Goal: Information Seeking & Learning: Understand process/instructions

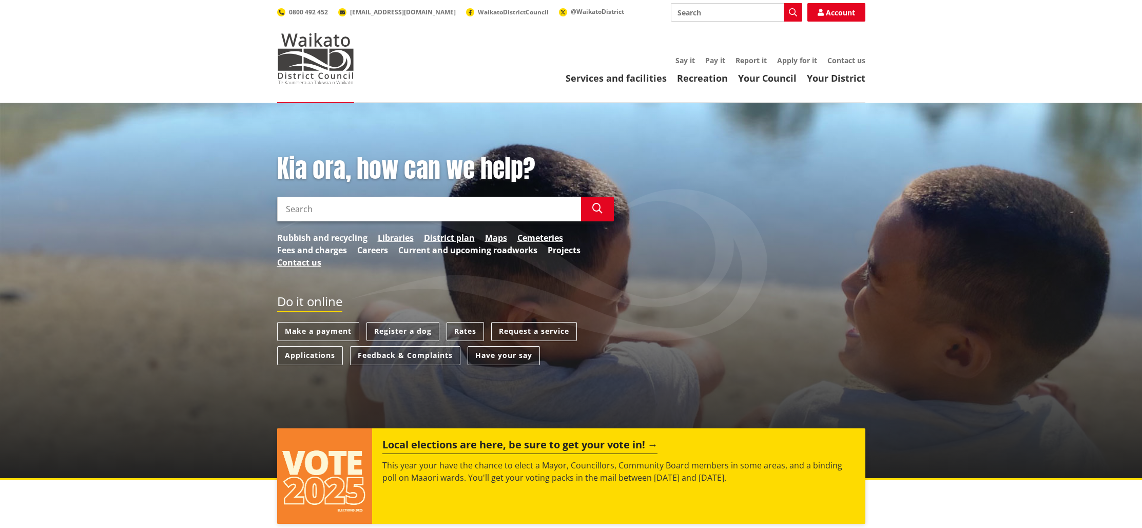
click at [285, 237] on link "Rubbish and recycling" at bounding box center [322, 237] width 90 height 12
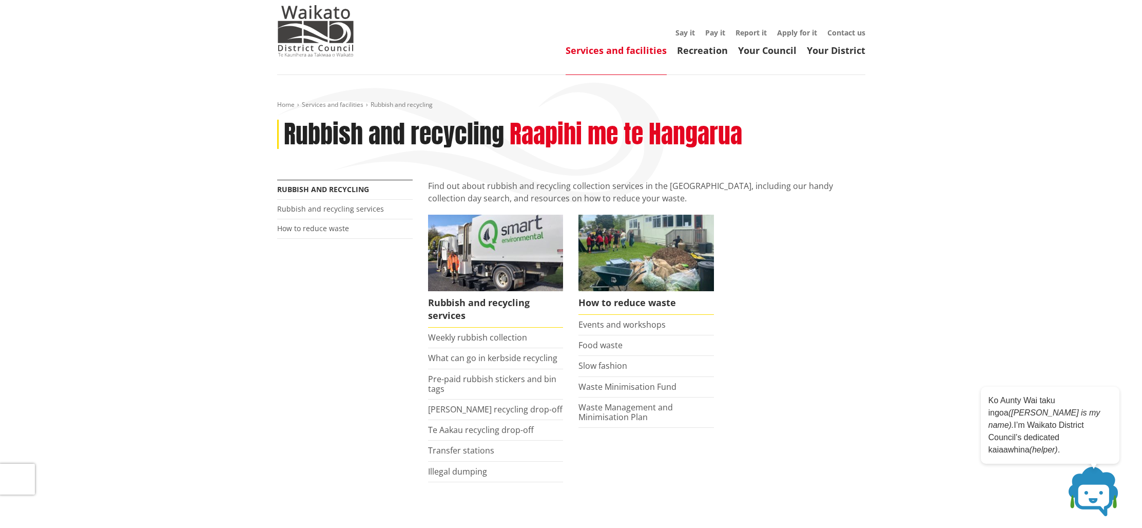
scroll to position [37, 0]
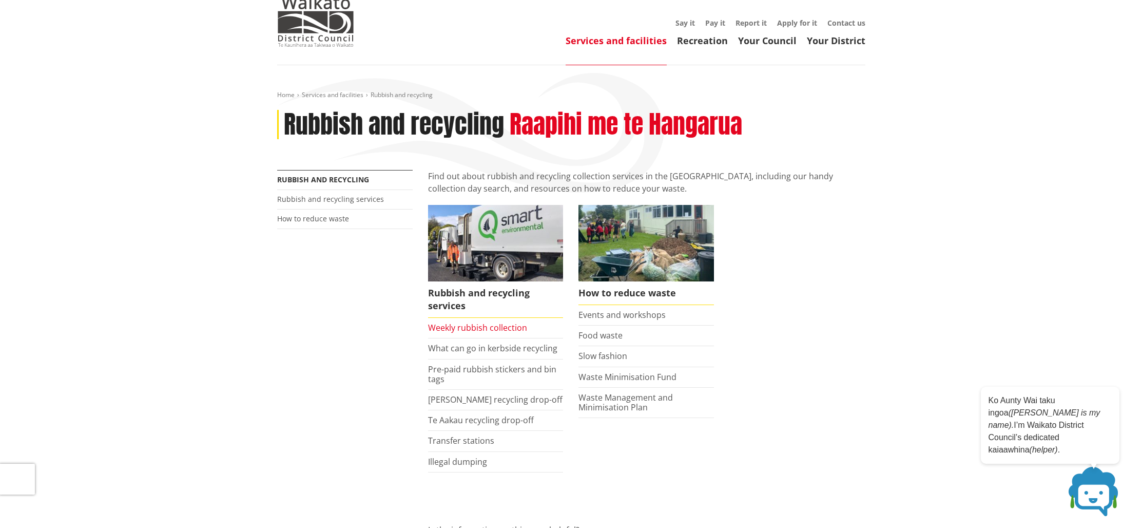
click at [512, 330] on link "Weekly rubbish collection" at bounding box center [477, 327] width 99 height 11
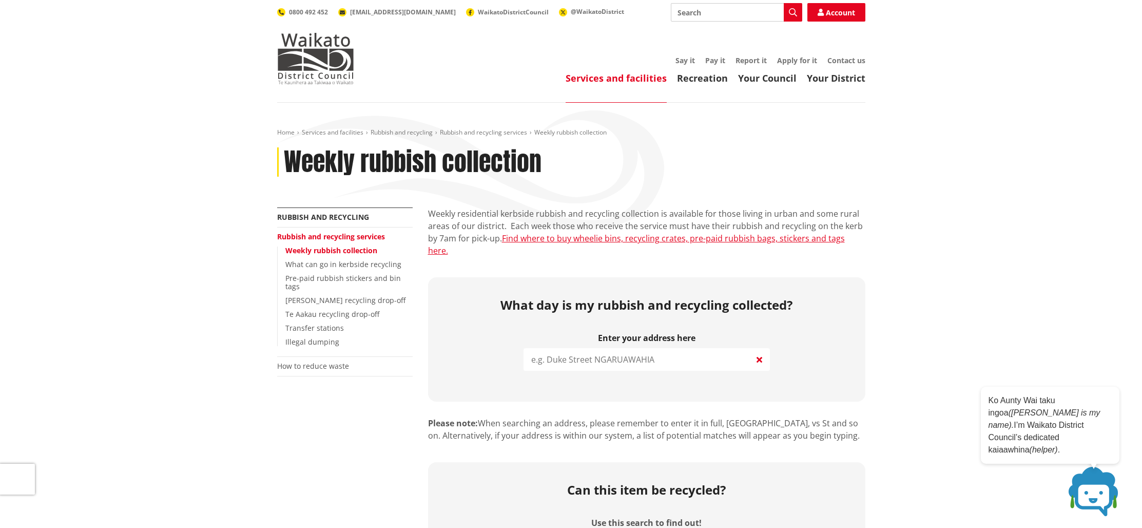
click at [558, 352] on input "search" at bounding box center [646, 359] width 246 height 23
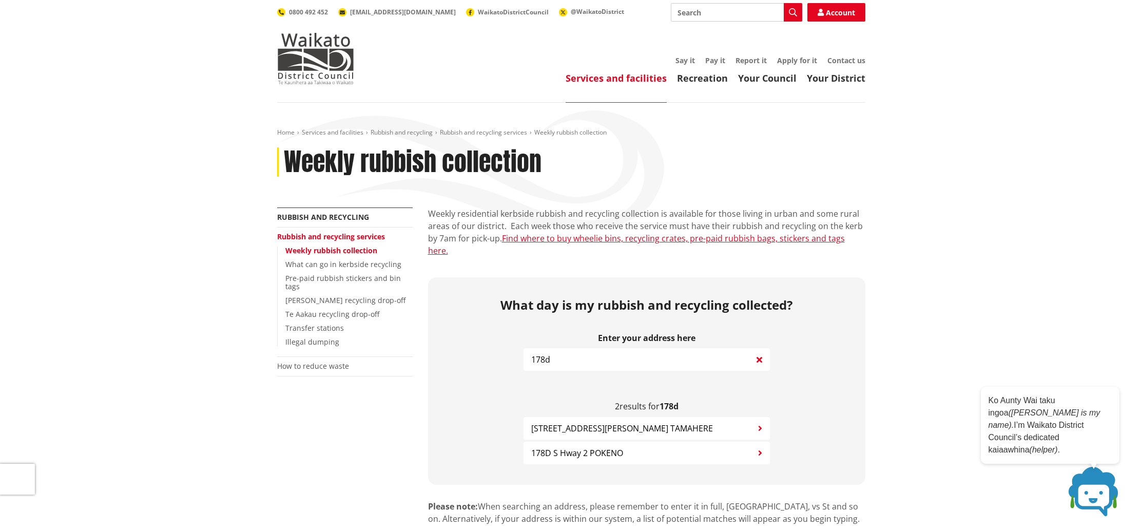
type input "178d"
click at [585, 446] on span "178D S Hway 2 POKENO" at bounding box center [577, 452] width 92 height 12
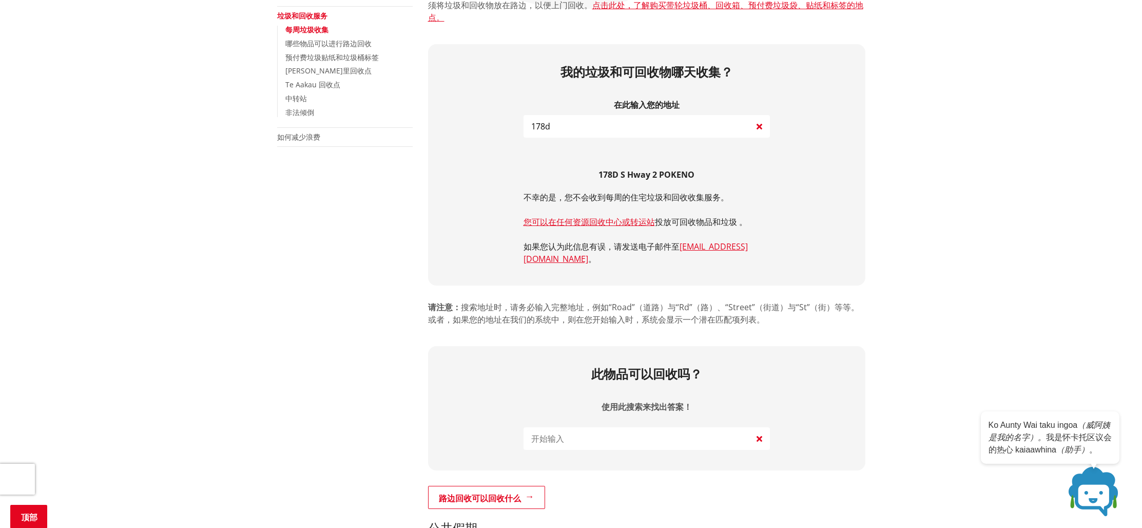
scroll to position [221, 0]
click at [345, 56] on font "预付费垃圾贴纸和垃圾桶标签" at bounding box center [331, 57] width 93 height 10
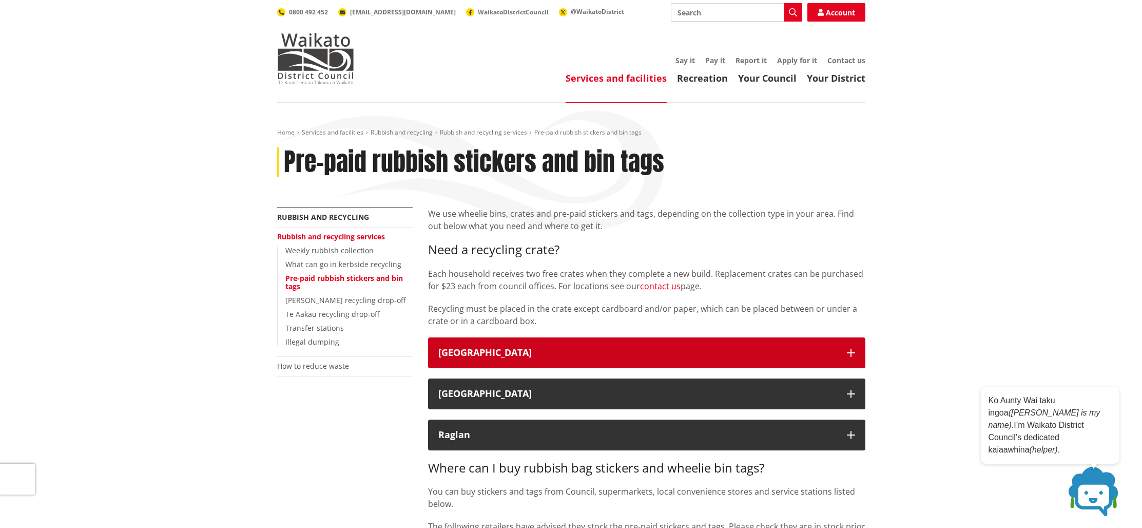
click at [509, 355] on div "Waikato District" at bounding box center [637, 352] width 398 height 10
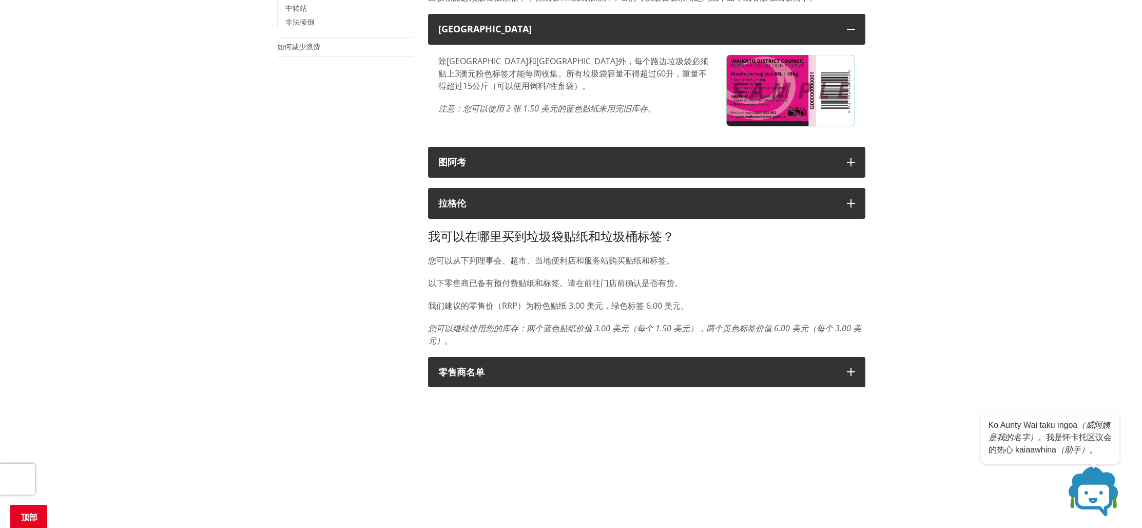
scroll to position [116, 0]
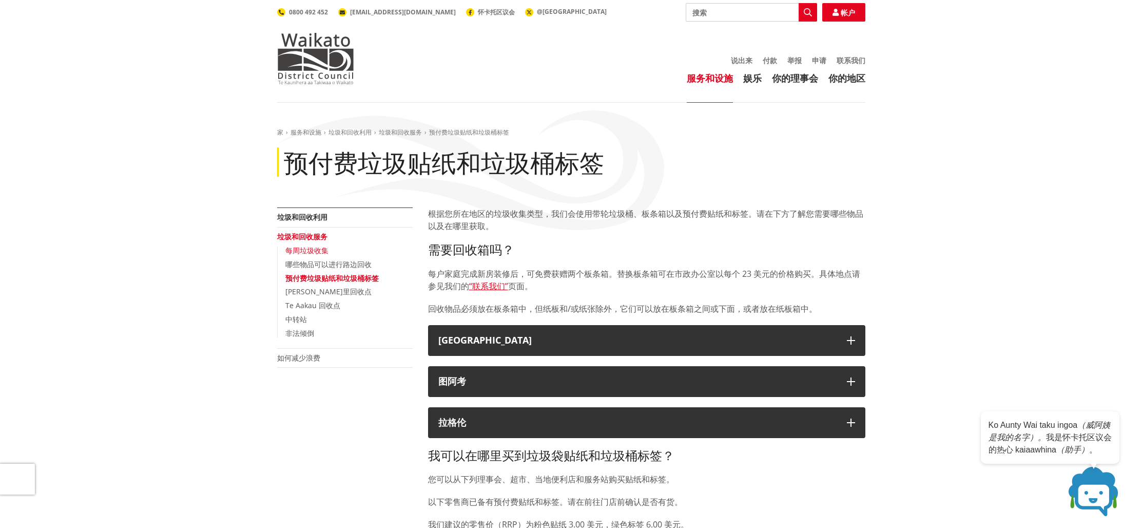
click at [290, 254] on font "每周垃圾收集" at bounding box center [306, 250] width 43 height 10
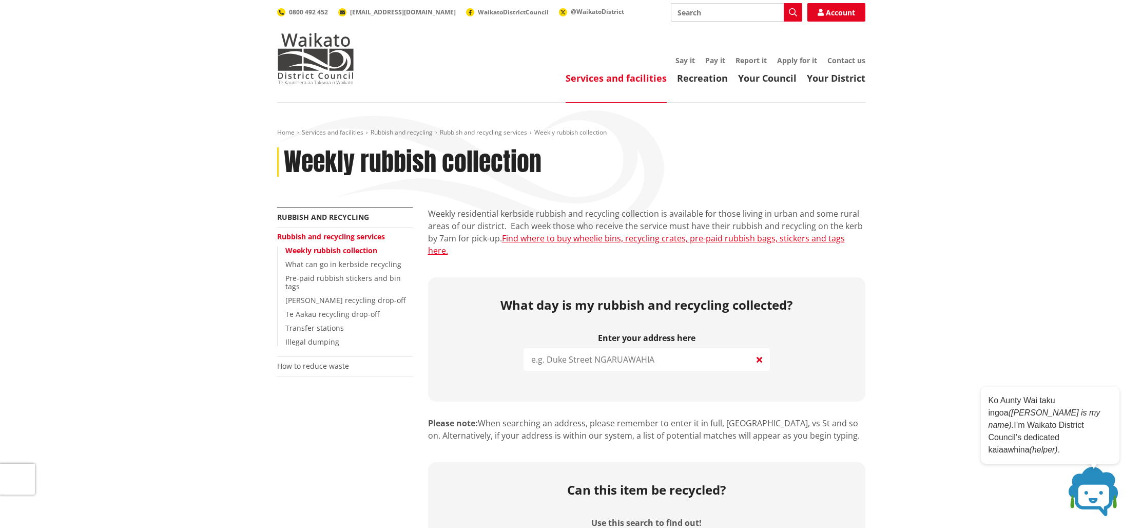
click at [571, 349] on input "search" at bounding box center [646, 359] width 246 height 23
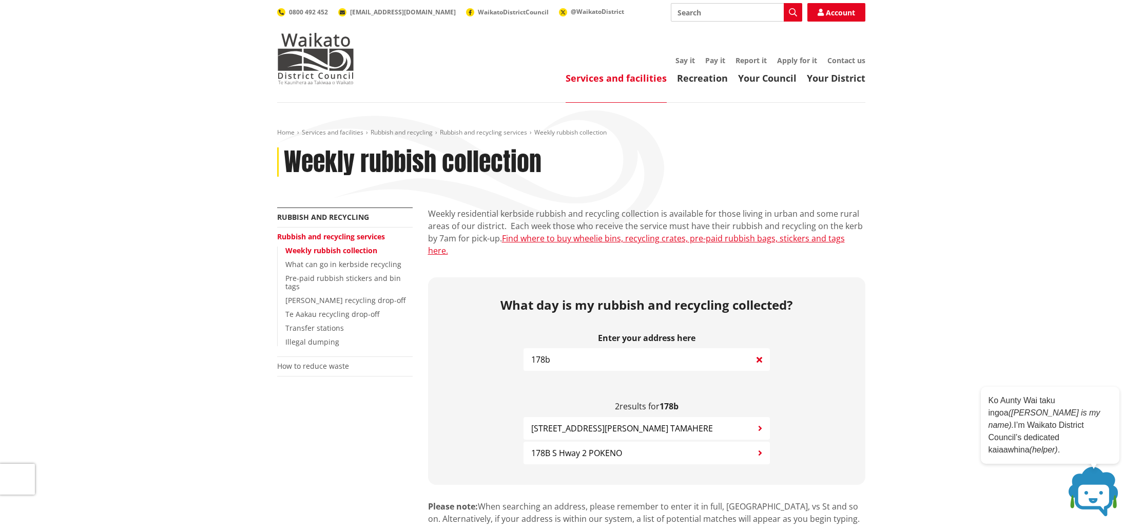
type input "178b"
click at [599, 446] on span "178B S Hway 2 POKENO" at bounding box center [576, 452] width 91 height 12
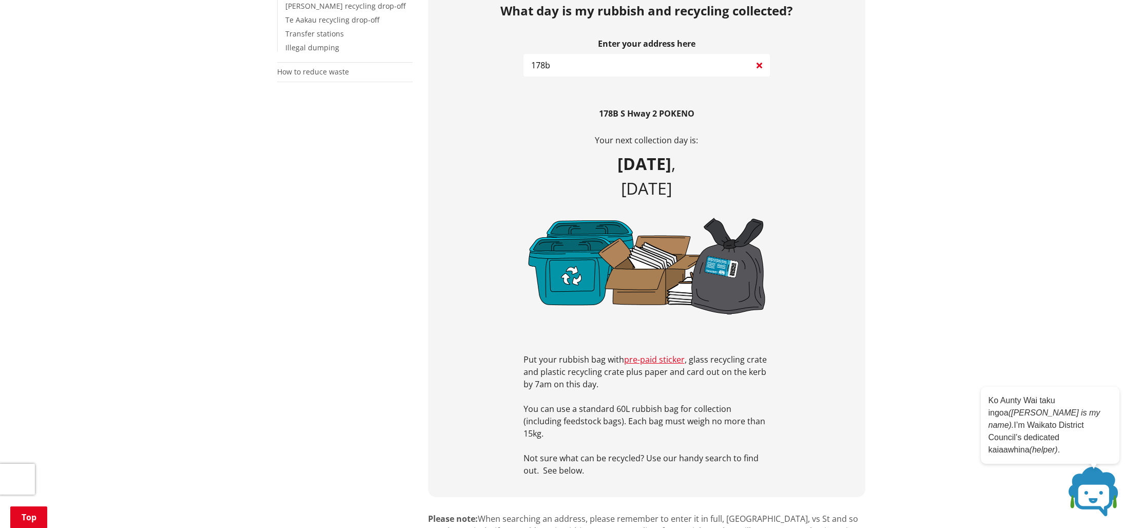
scroll to position [160, 0]
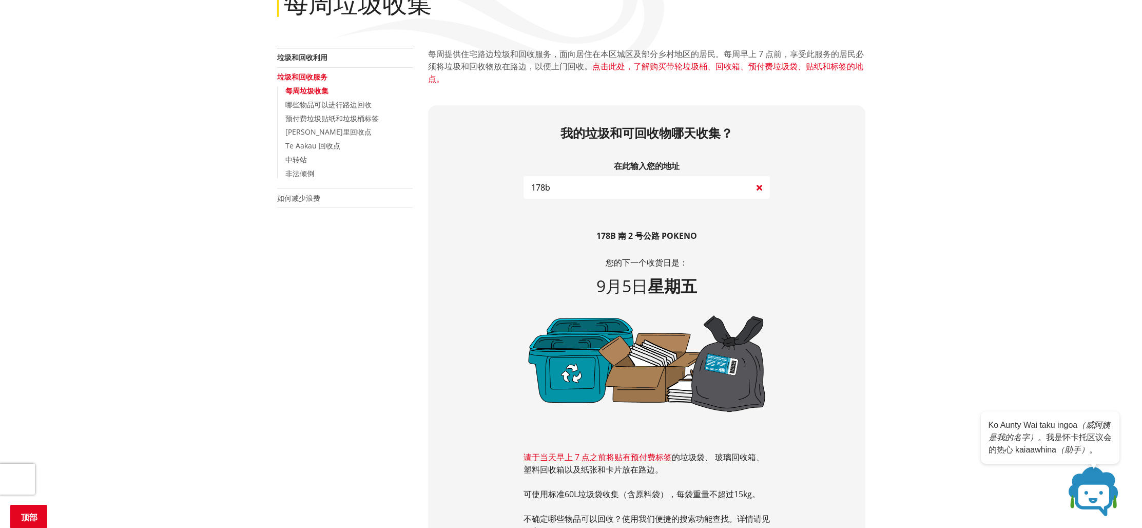
click at [706, 69] on font "点击此处，了解购买带轮垃圾桶、回收箱、预付费垃圾袋、贴纸和标签的地点。" at bounding box center [645, 73] width 435 height 24
click at [317, 118] on font "预付费垃圾贴纸和垃圾桶标签" at bounding box center [331, 118] width 93 height 10
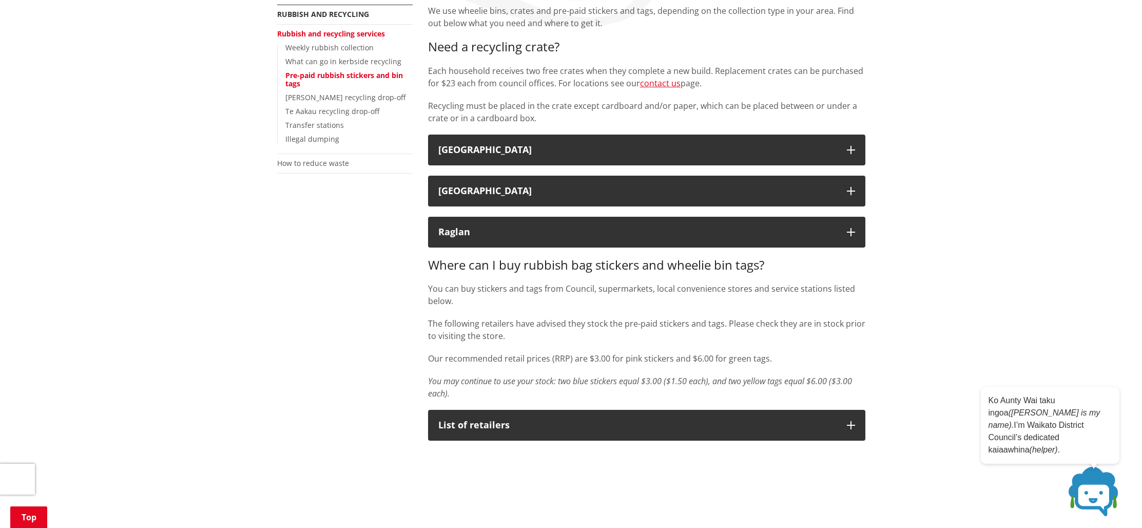
scroll to position [134, 0]
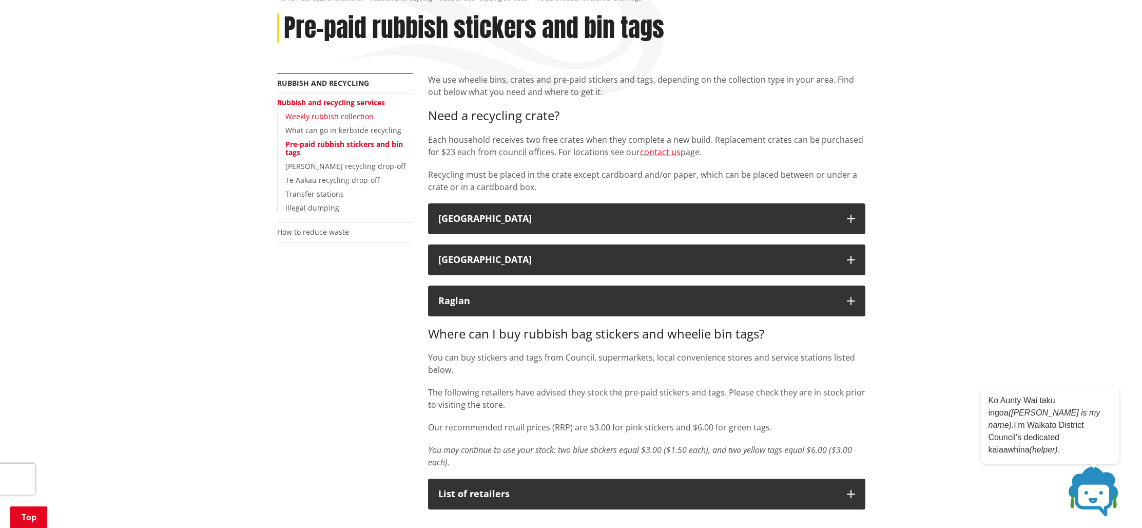
click at [330, 119] on link "Weekly rubbish collection" at bounding box center [329, 116] width 88 height 10
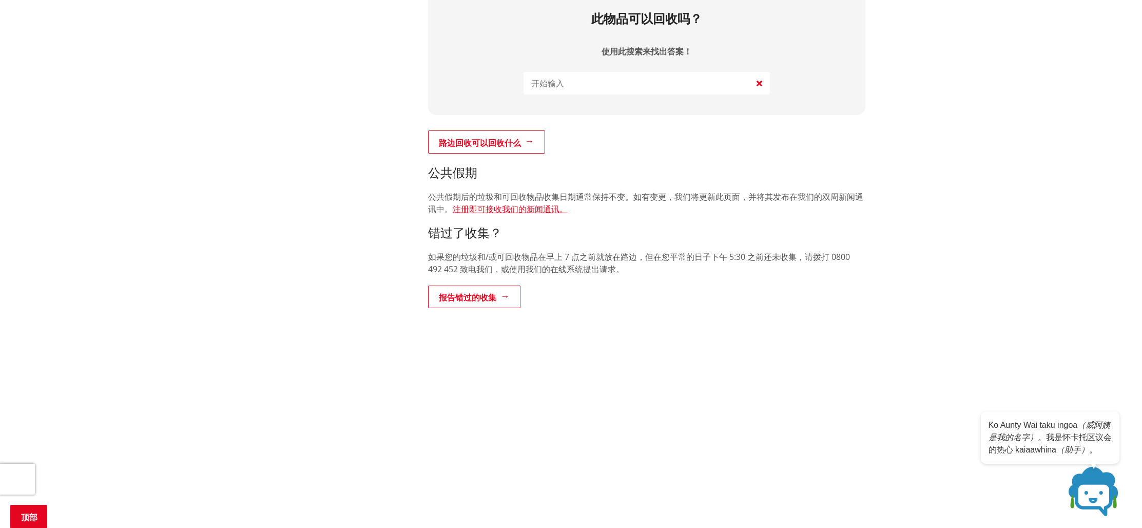
scroll to position [13, 0]
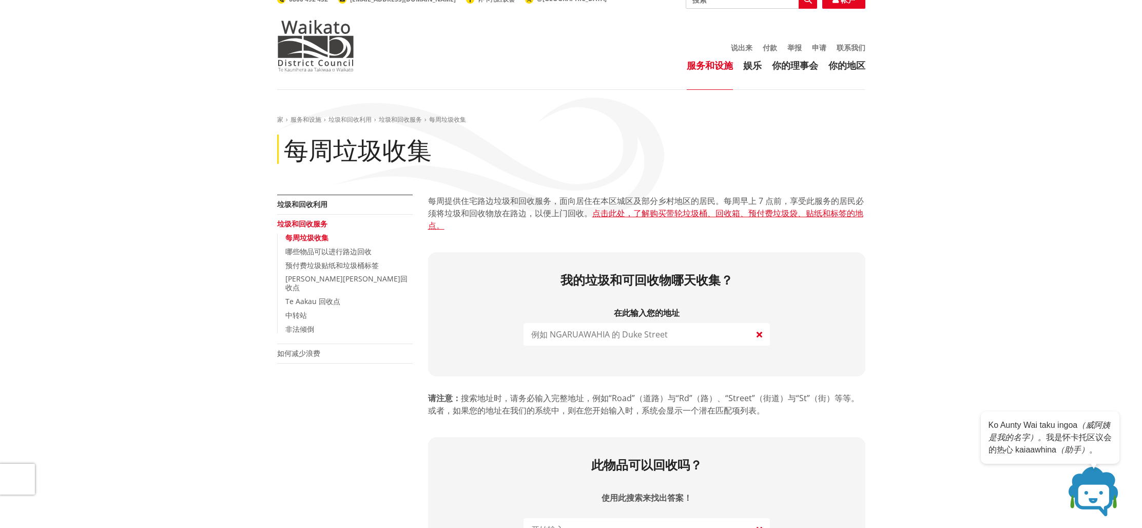
click at [656, 336] on input "search" at bounding box center [646, 334] width 246 height 23
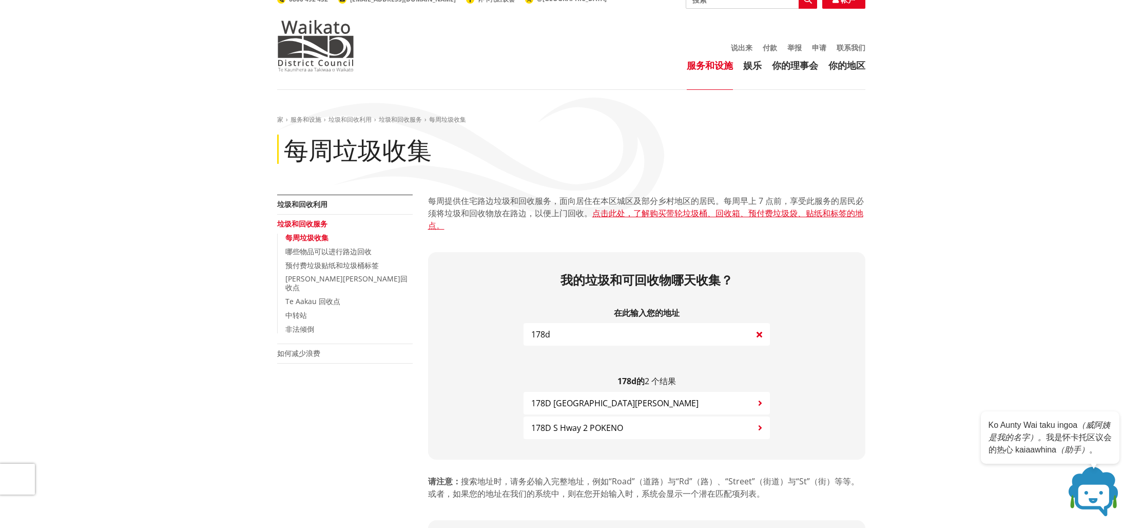
type input "178d"
click at [636, 426] on button "178D S Hway 2 POKENO" at bounding box center [646, 427] width 246 height 23
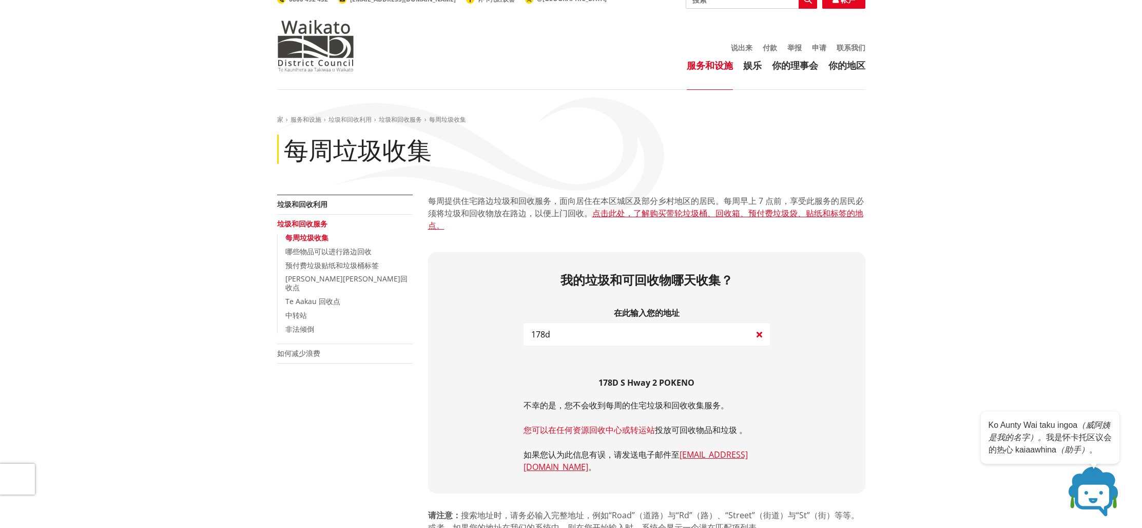
click at [545, 433] on font "您可以在任何资源回收中心或转运站" at bounding box center [588, 429] width 131 height 11
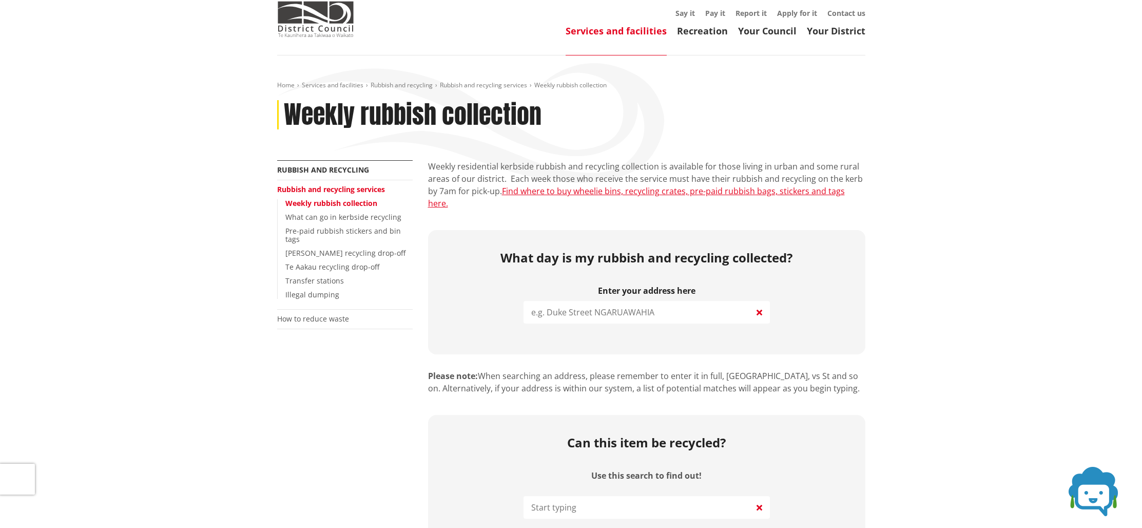
scroll to position [92, 0]
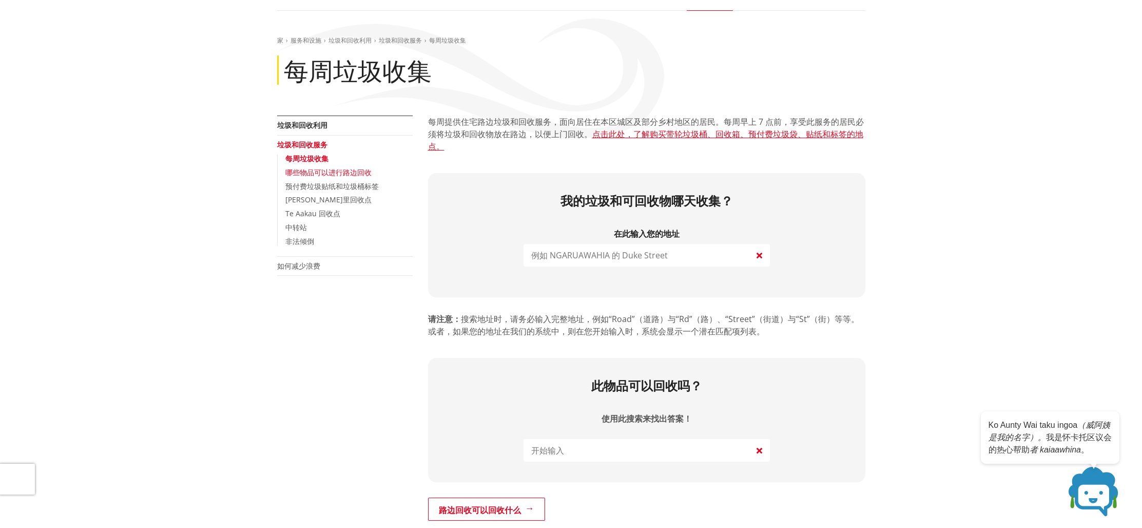
click at [307, 172] on font "哪些物品可以进行路边回收" at bounding box center [328, 172] width 86 height 10
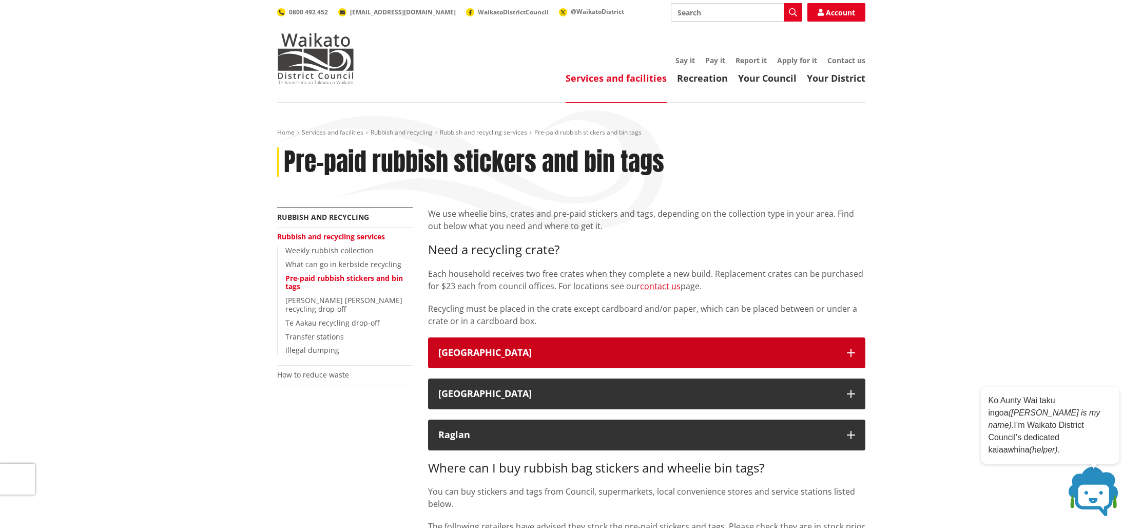
click at [466, 345] on button "Waikato District" at bounding box center [646, 352] width 437 height 31
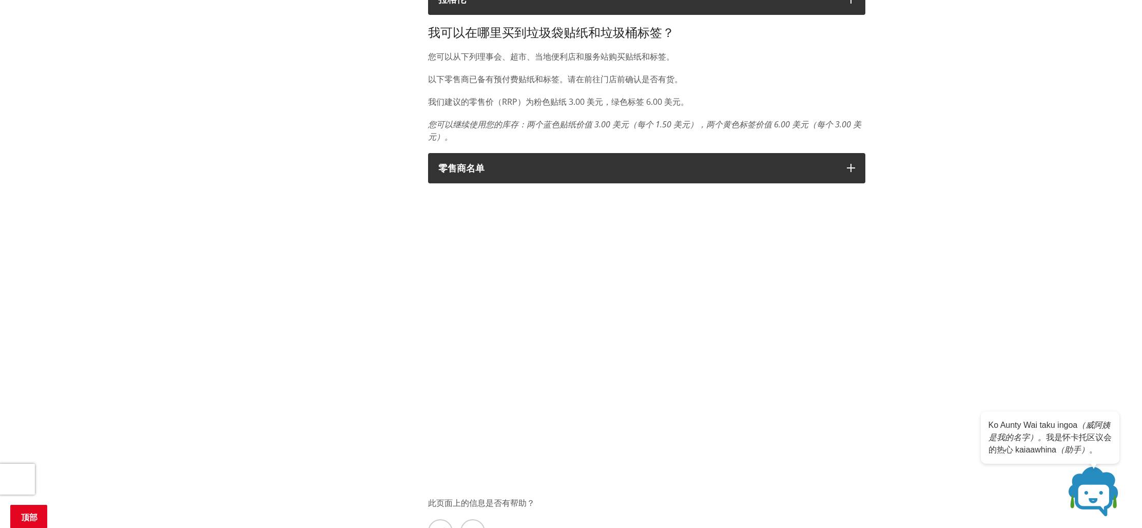
scroll to position [507, 0]
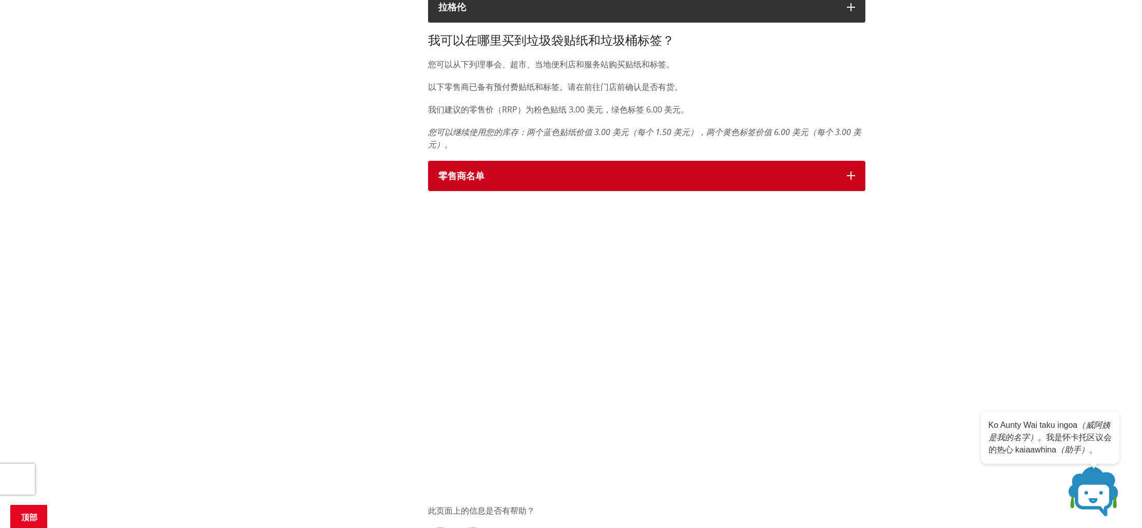
click at [465, 172] on font "零售商名单" at bounding box center [461, 175] width 46 height 12
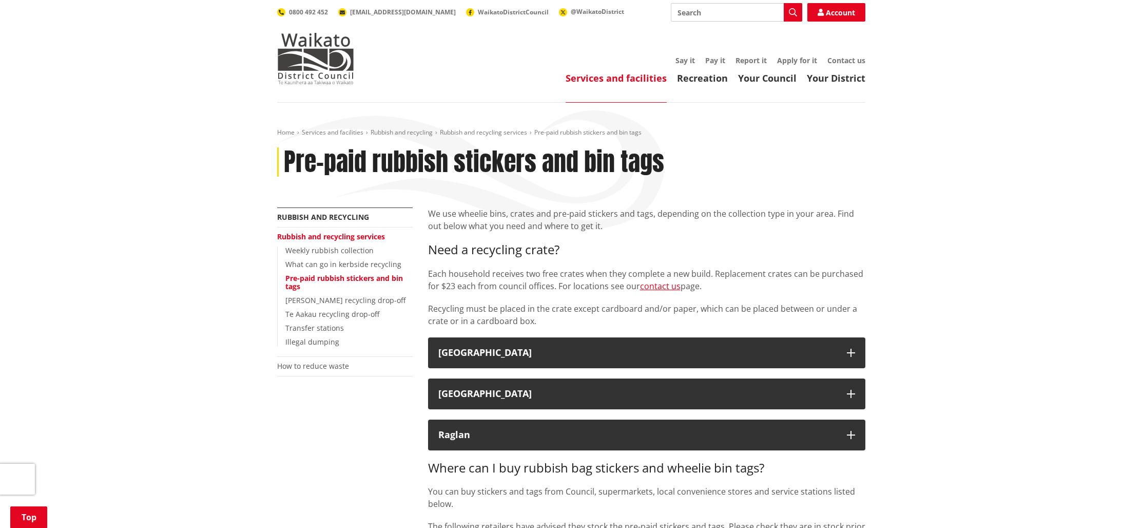
scroll to position [427, 0]
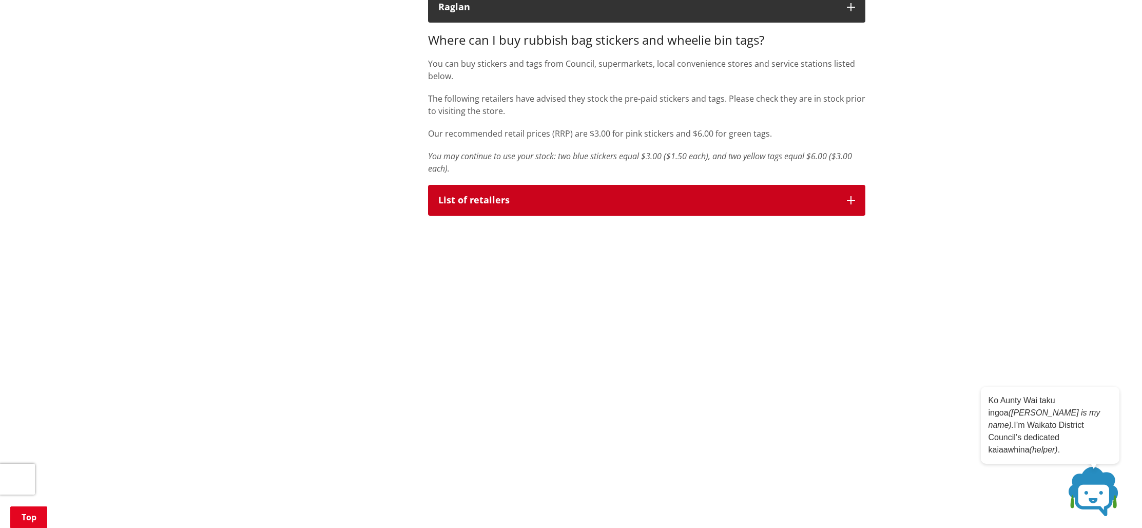
click at [516, 204] on div "List of retailers" at bounding box center [637, 200] width 398 height 10
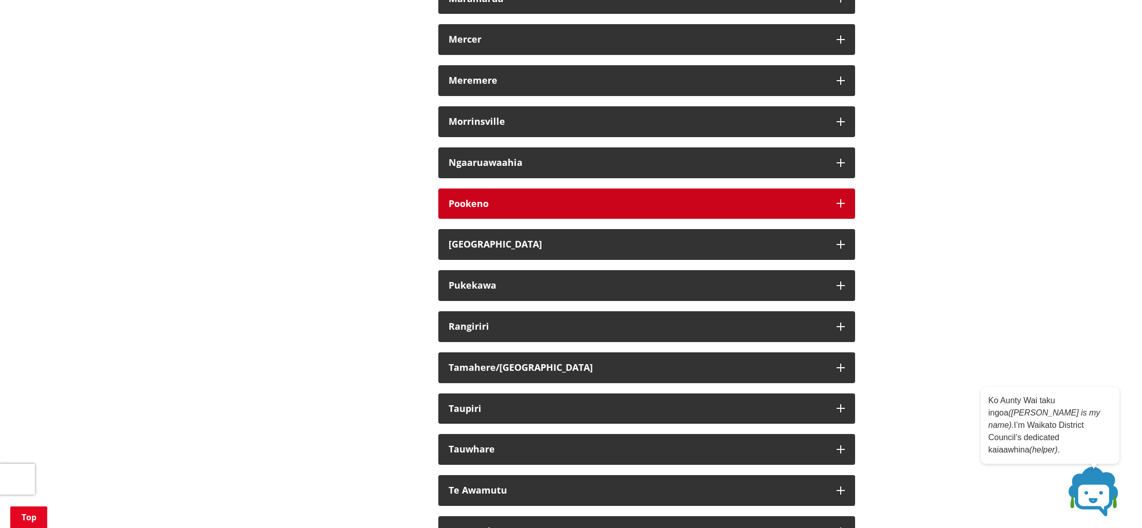
scroll to position [998, 0]
click at [466, 202] on div "Pookeno" at bounding box center [638, 203] width 378 height 10
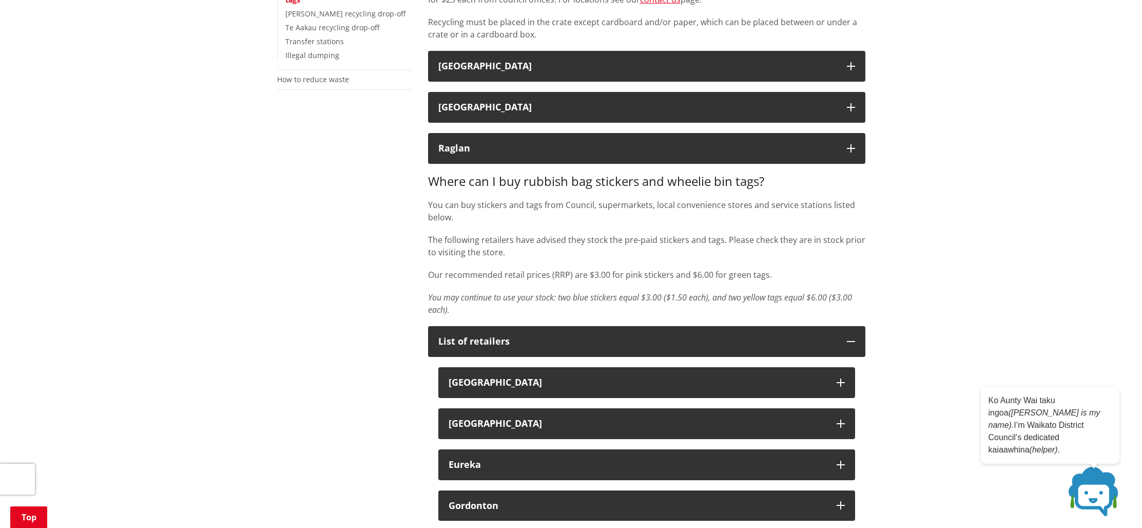
scroll to position [140, 0]
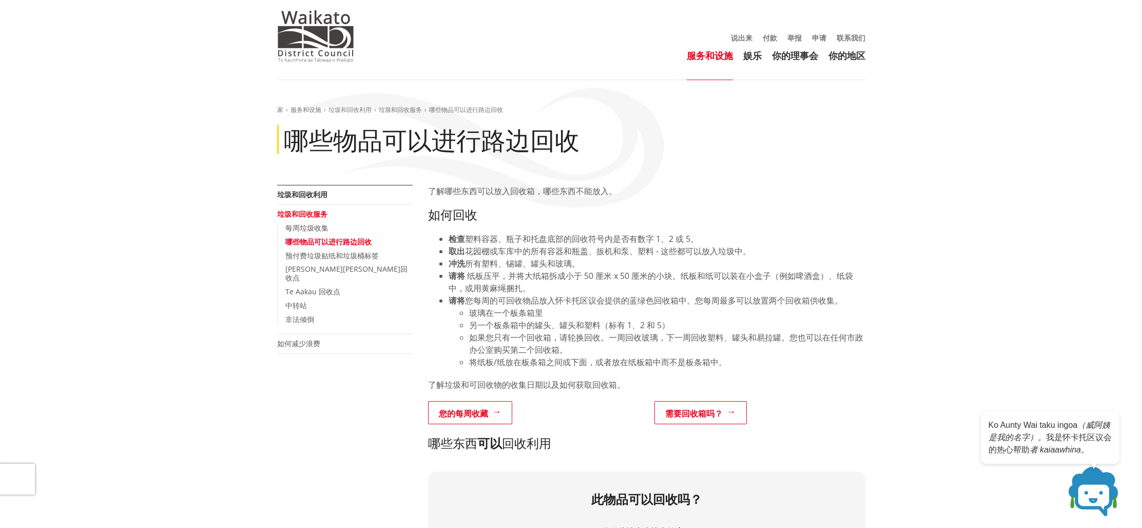
scroll to position [145, 0]
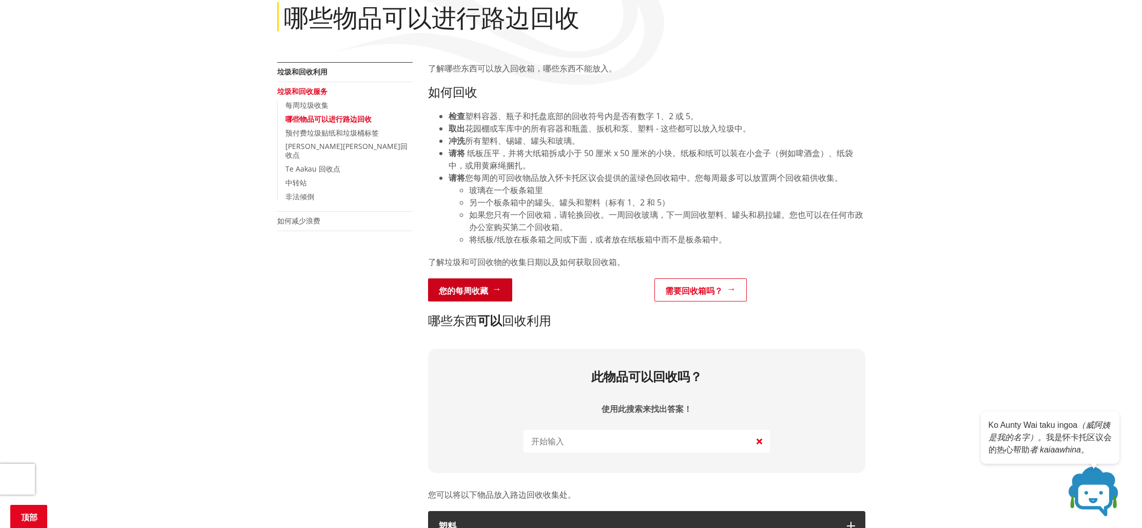
click at [455, 294] on font "您的每周收藏" at bounding box center [463, 290] width 49 height 11
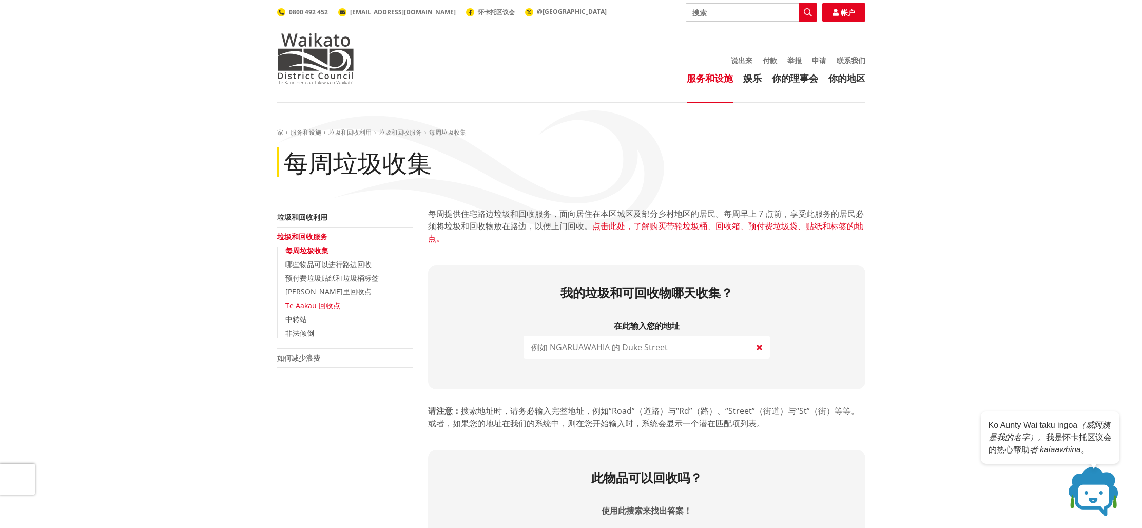
click at [327, 306] on font "Te Aakau 回收点" at bounding box center [312, 305] width 55 height 10
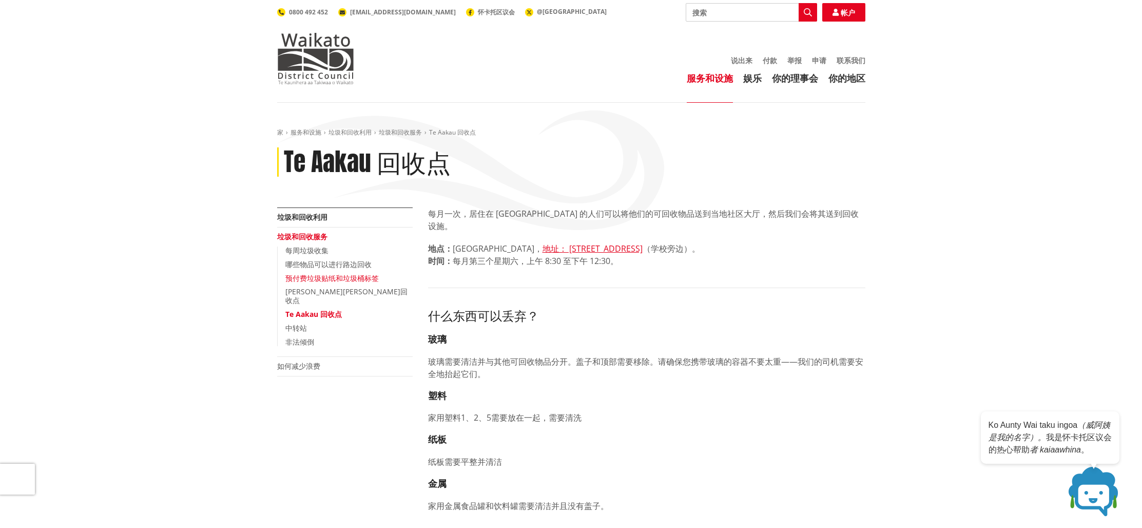
click at [319, 278] on font "预付费垃圾贴纸和垃圾桶标签" at bounding box center [331, 278] width 93 height 10
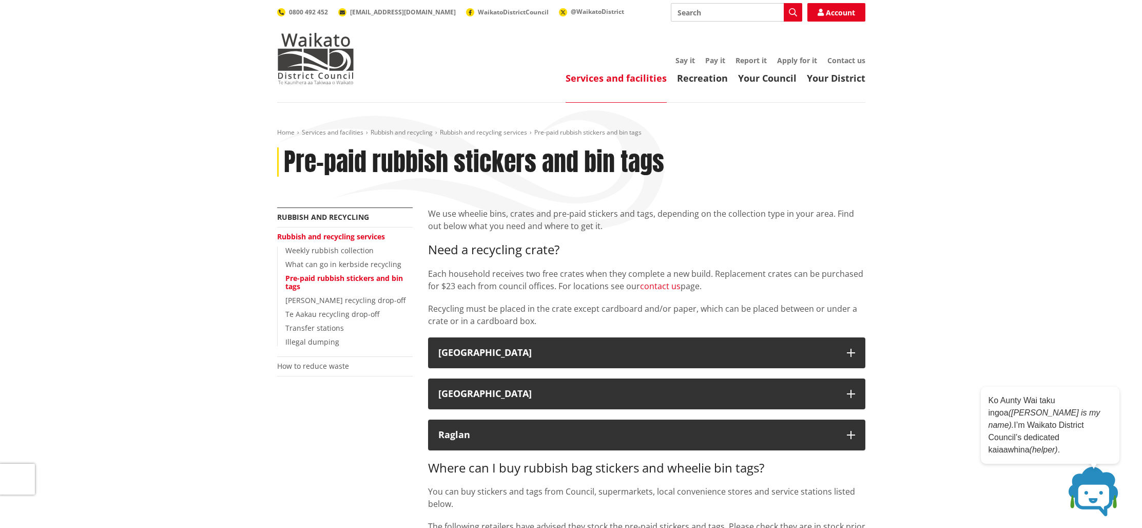
click at [675, 289] on link "contact us" at bounding box center [660, 285] width 41 height 11
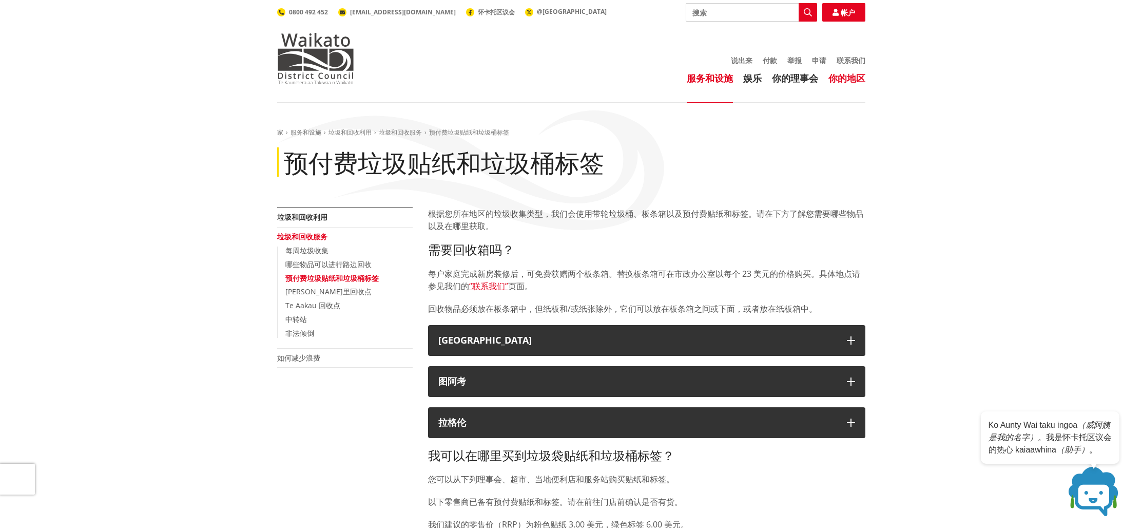
click at [848, 77] on font "你的地区" at bounding box center [846, 78] width 37 height 12
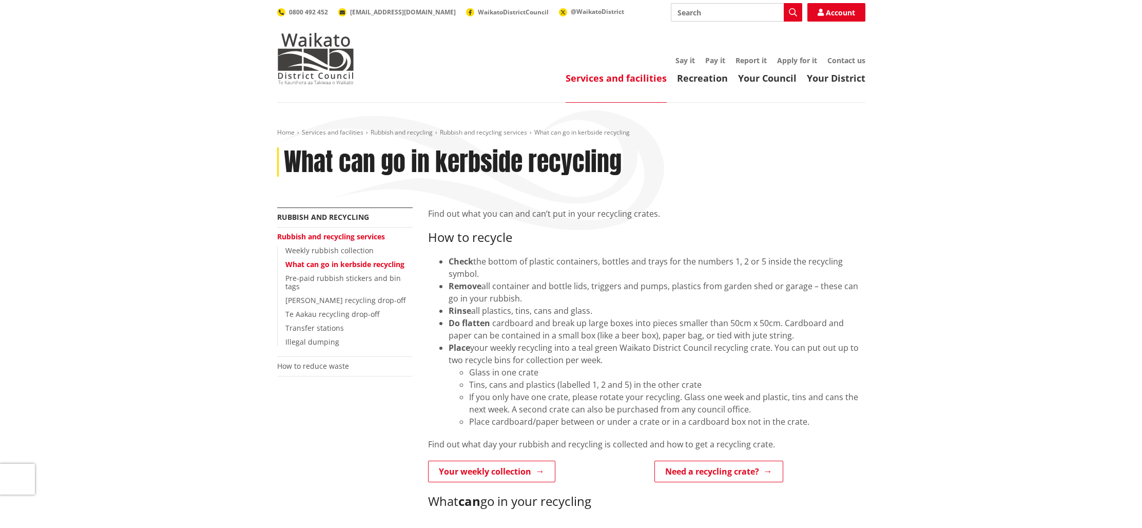
scroll to position [145, 0]
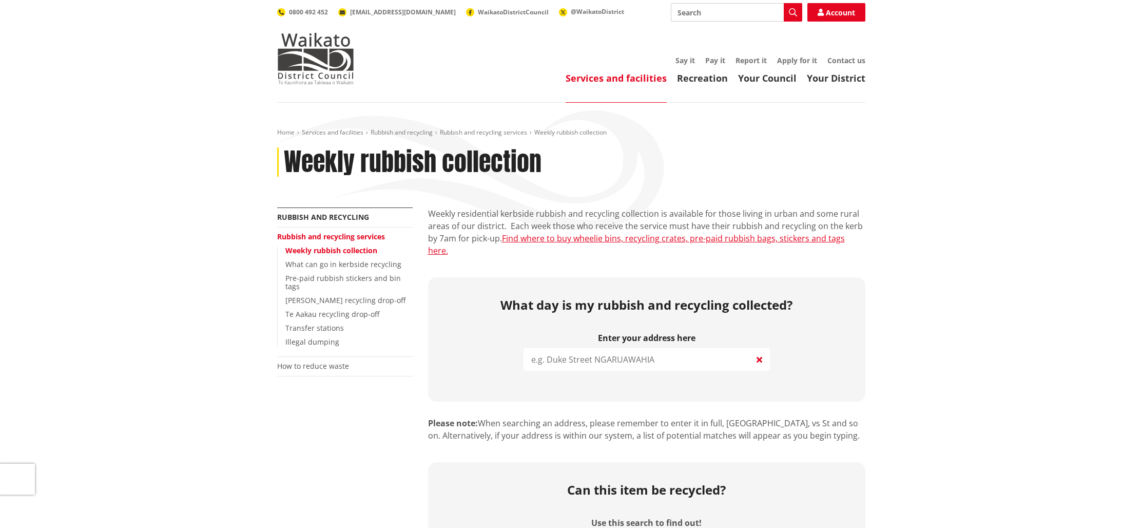
scroll to position [92, 0]
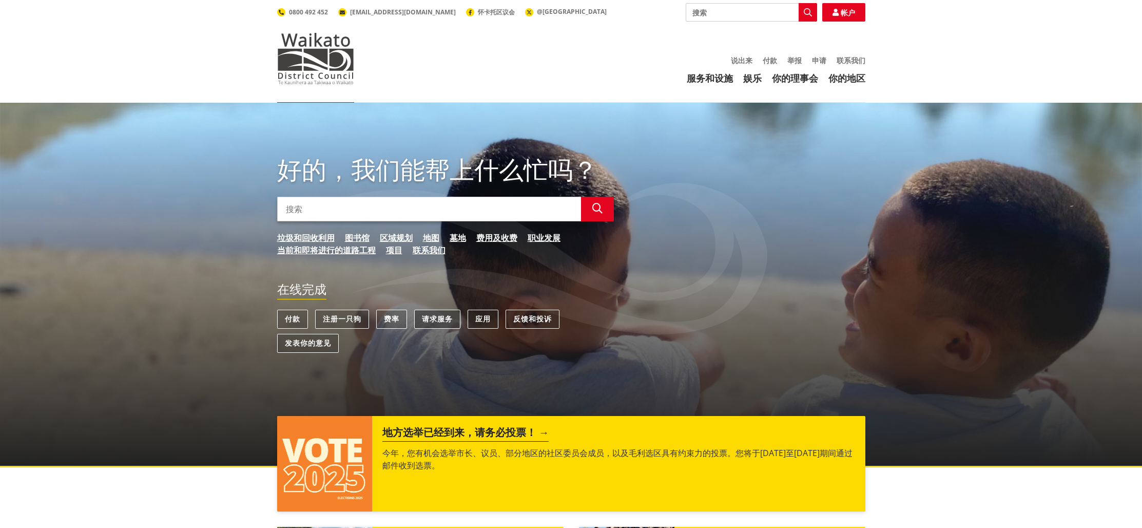
click at [440, 327] on link "请求服务" at bounding box center [437, 318] width 46 height 19
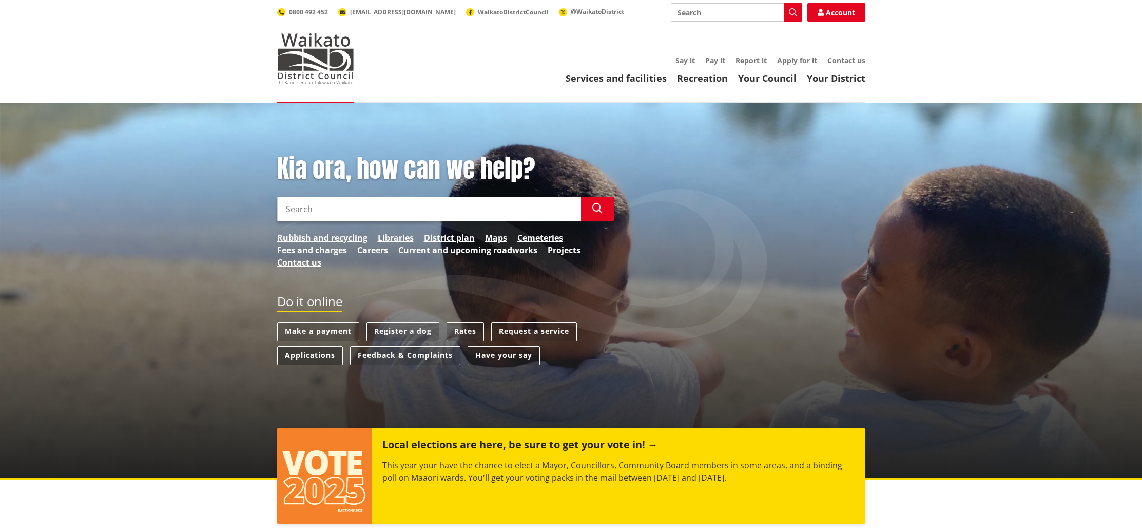
click at [312, 359] on link "Applications" at bounding box center [310, 355] width 66 height 19
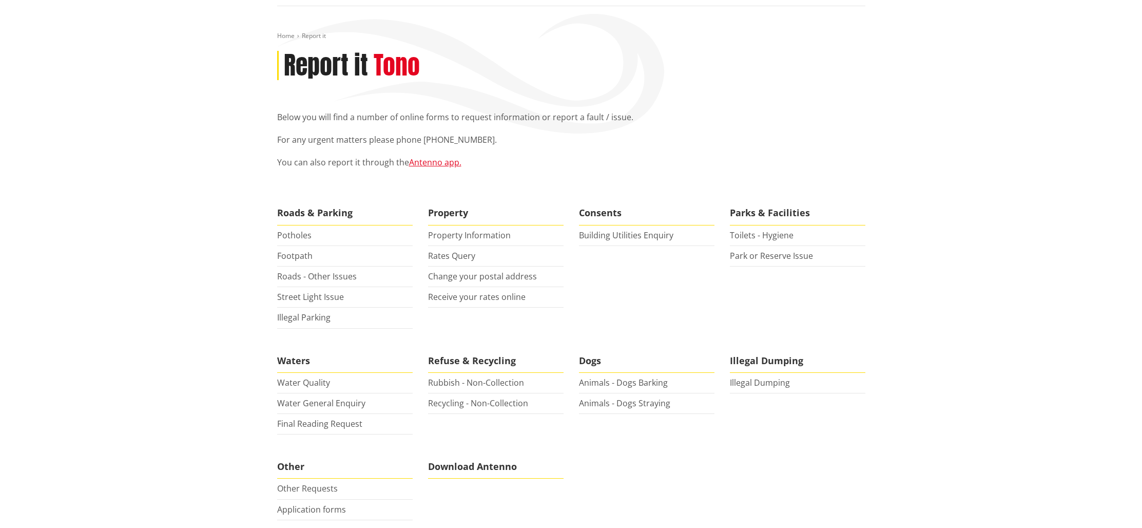
scroll to position [97, 0]
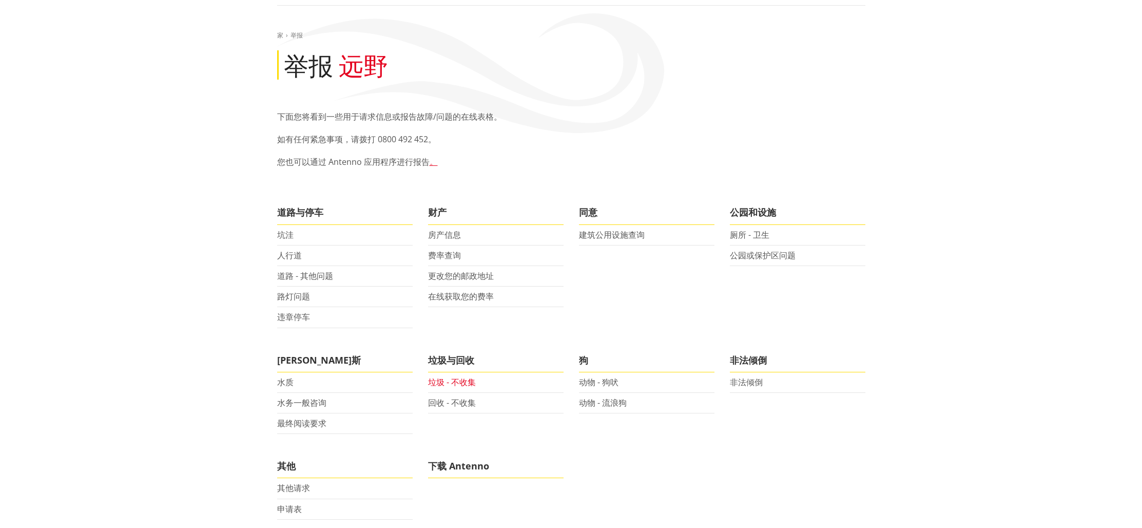
click at [443, 381] on font "垃圾 - 不收集" at bounding box center [452, 381] width 48 height 11
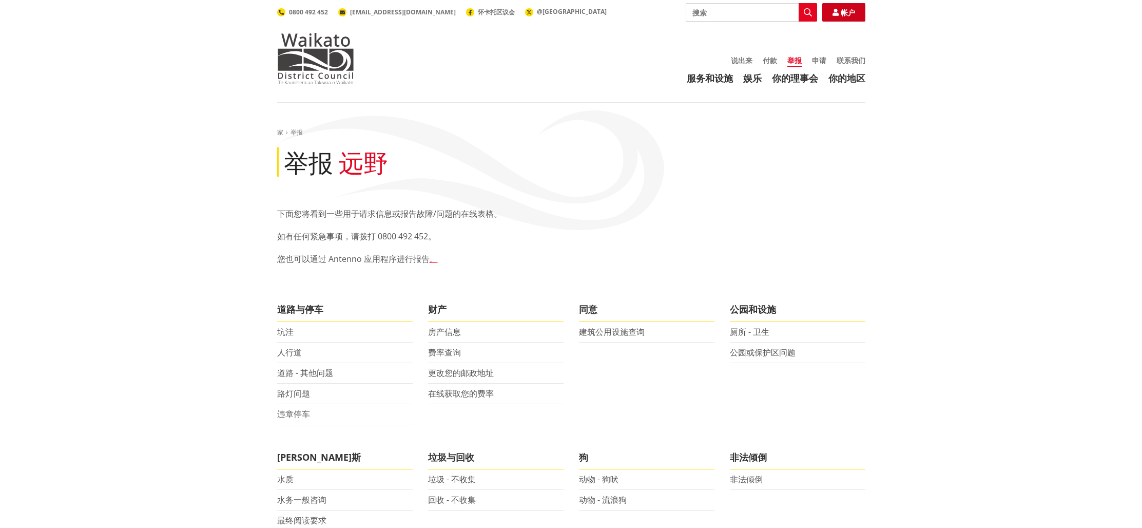
click at [857, 12] on link "帐户" at bounding box center [843, 12] width 43 height 18
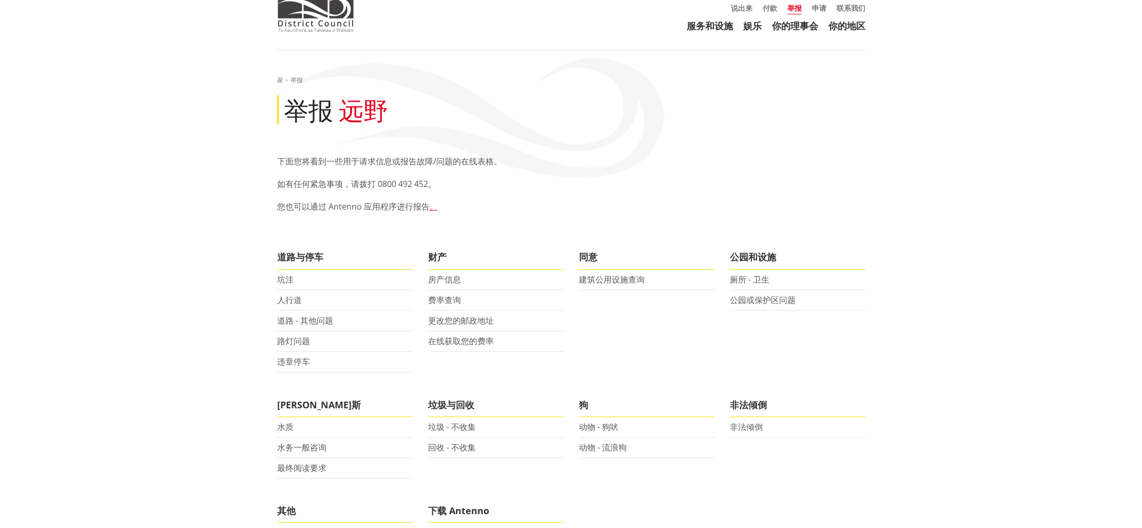
scroll to position [71, 0]
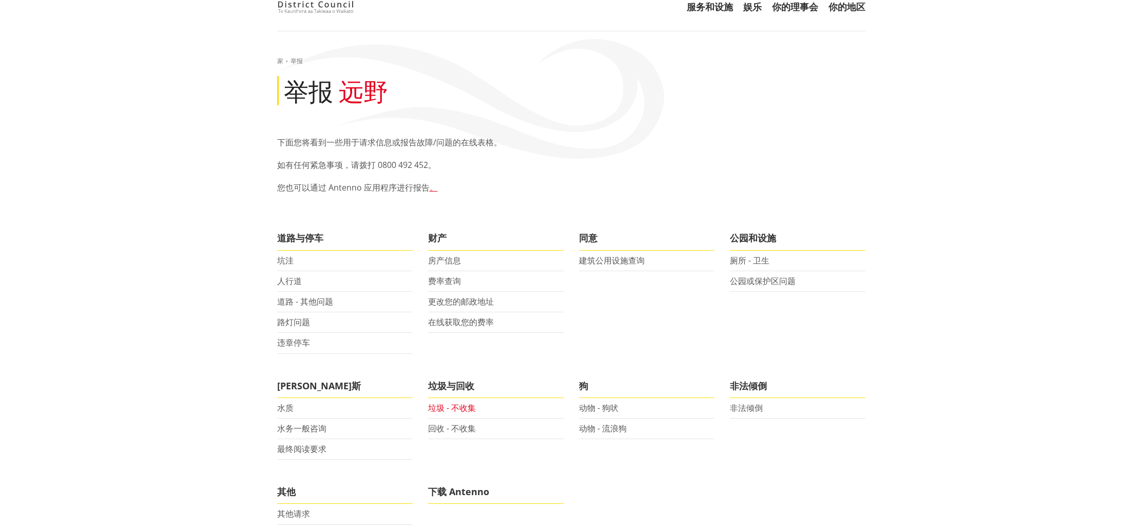
click at [434, 402] on font "垃圾 - 不收集" at bounding box center [452, 407] width 48 height 11
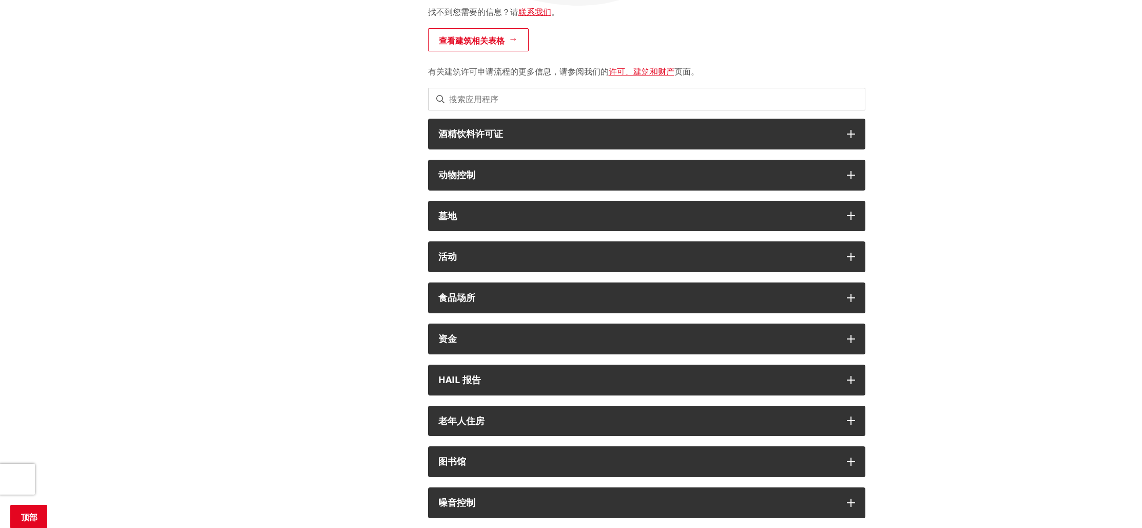
scroll to position [222, 0]
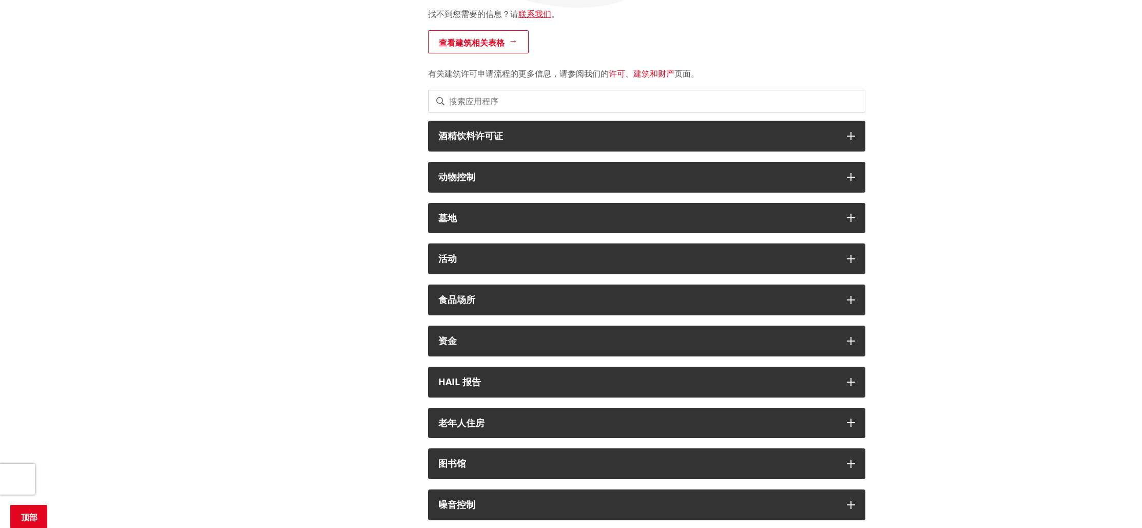
click at [652, 70] on font "许可、建筑和财产" at bounding box center [642, 73] width 66 height 11
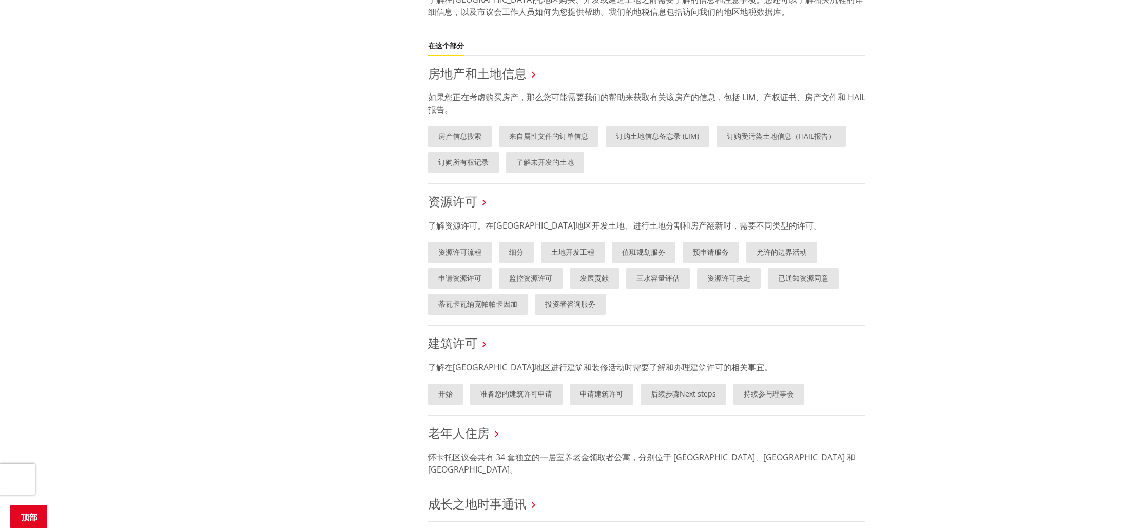
scroll to position [514, 0]
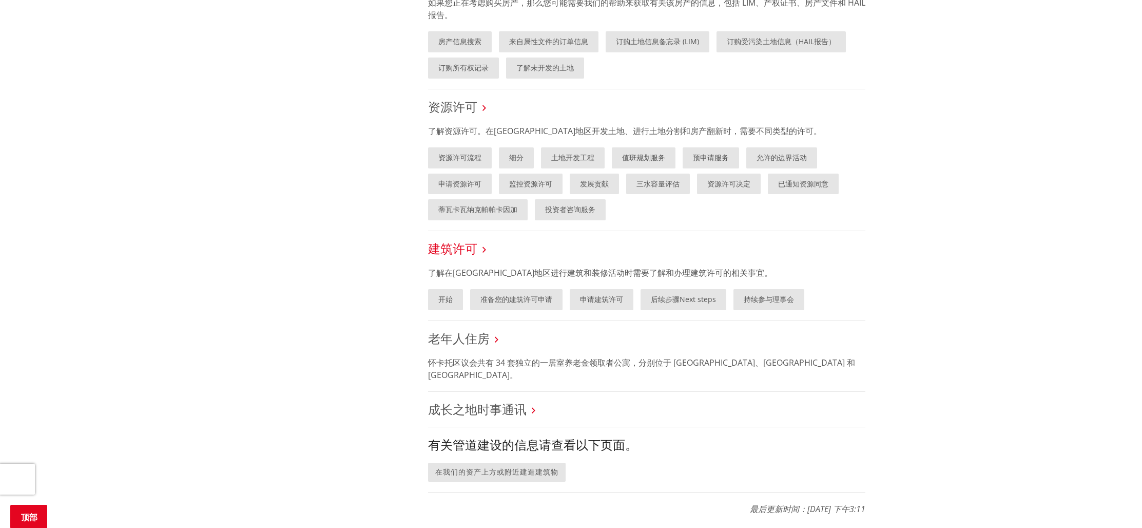
click at [450, 247] on font "建筑许可" at bounding box center [452, 248] width 49 height 17
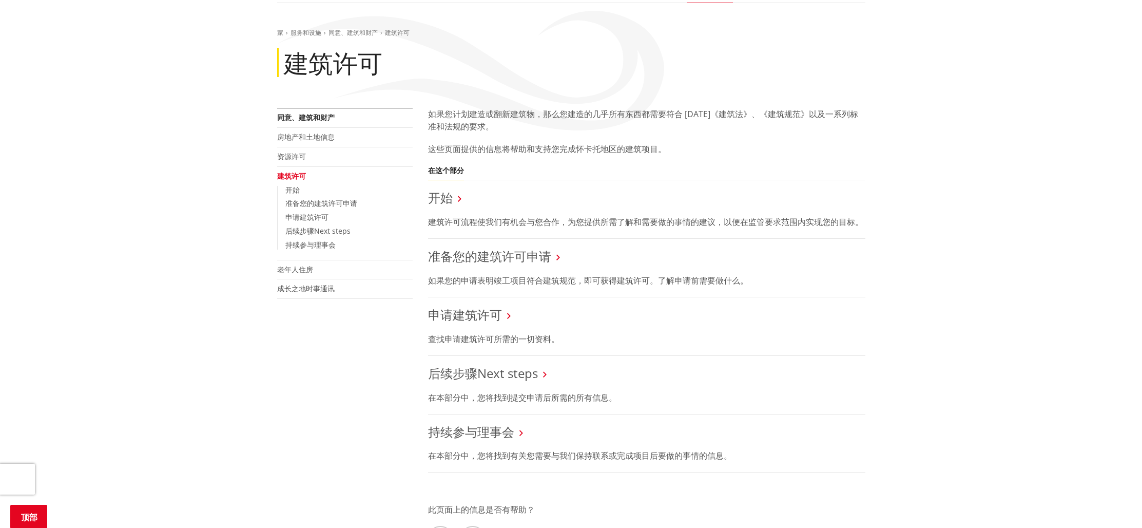
scroll to position [174, 0]
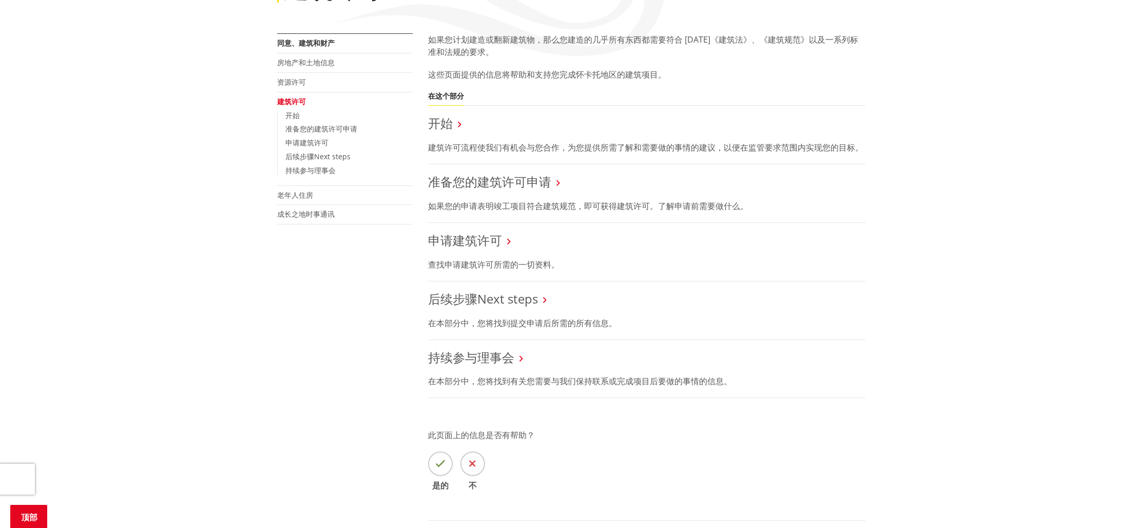
click at [453, 129] on h3 "开始" at bounding box center [646, 123] width 437 height 15
click at [452, 126] on font "开始" at bounding box center [440, 122] width 25 height 17
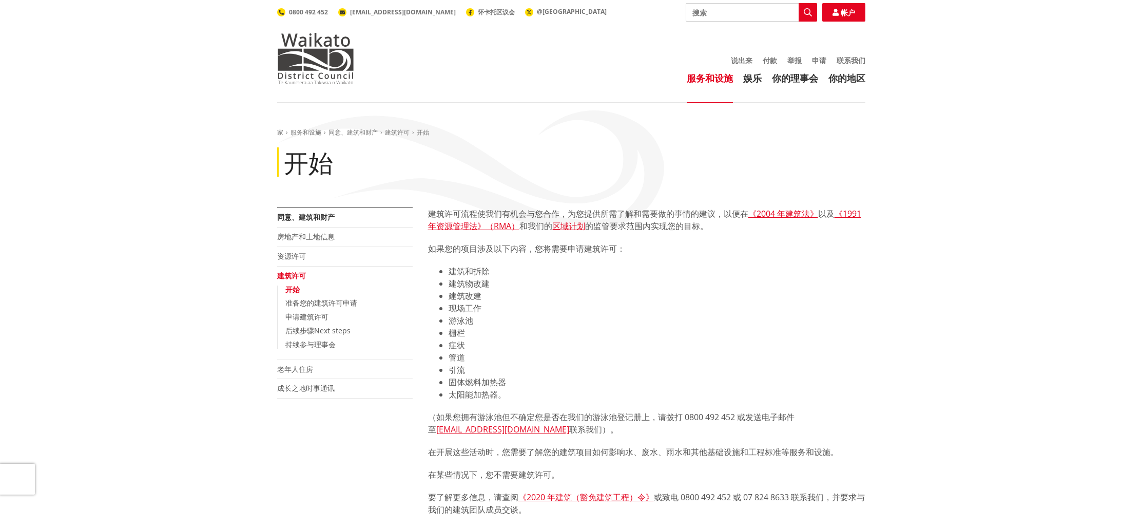
click at [482, 282] on font "建筑物改建" at bounding box center [469, 283] width 41 height 11
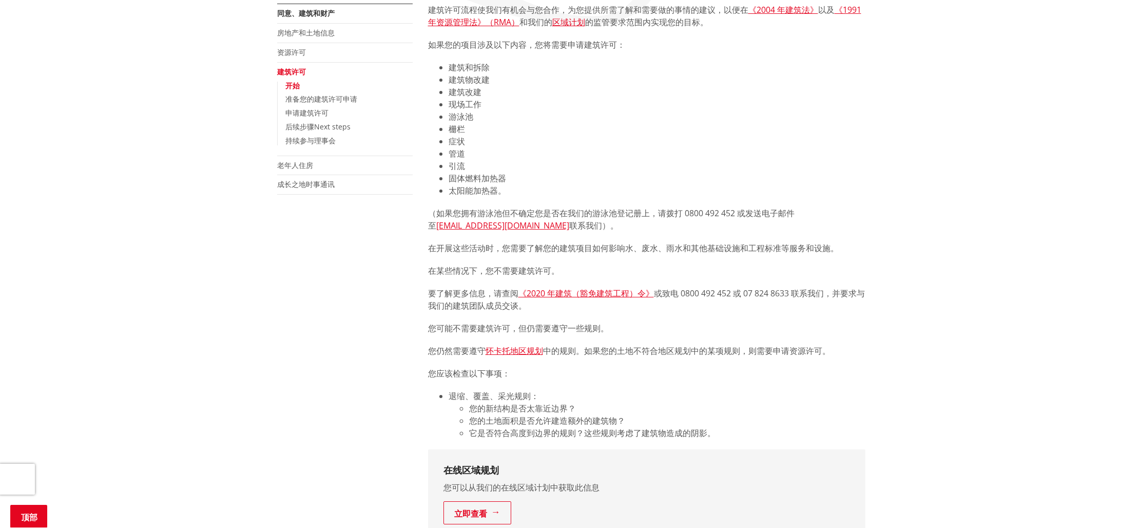
scroll to position [205, 0]
click at [590, 288] on font "《2020 年建筑（豁免建筑工程）令》" at bounding box center [585, 291] width 135 height 11
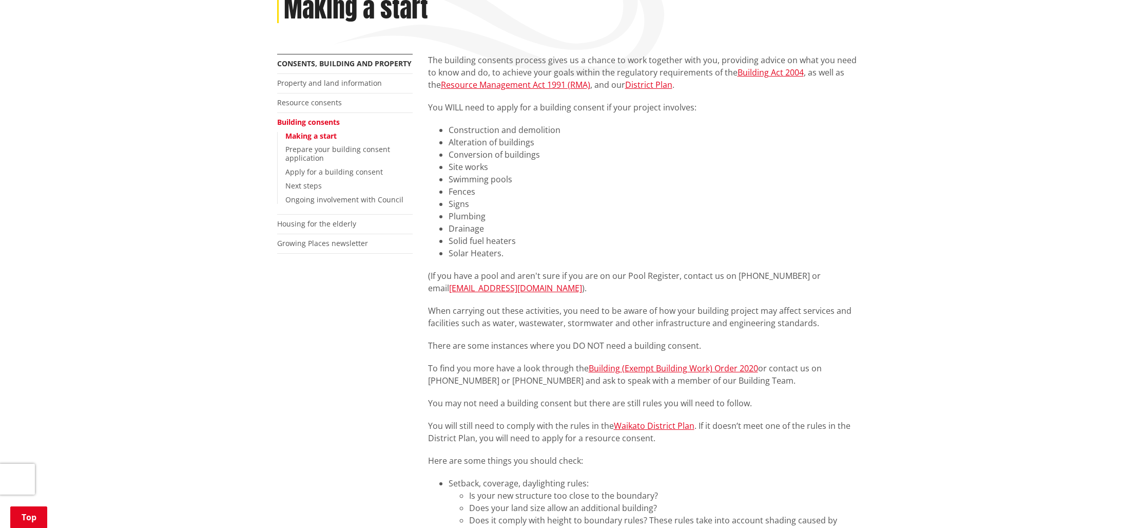
scroll to position [107, 0]
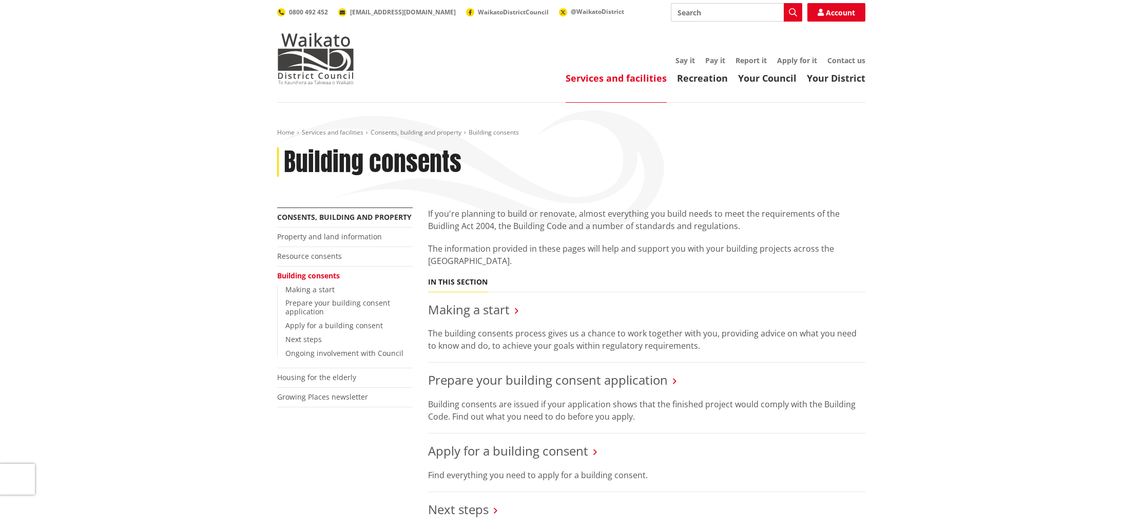
scroll to position [174, 0]
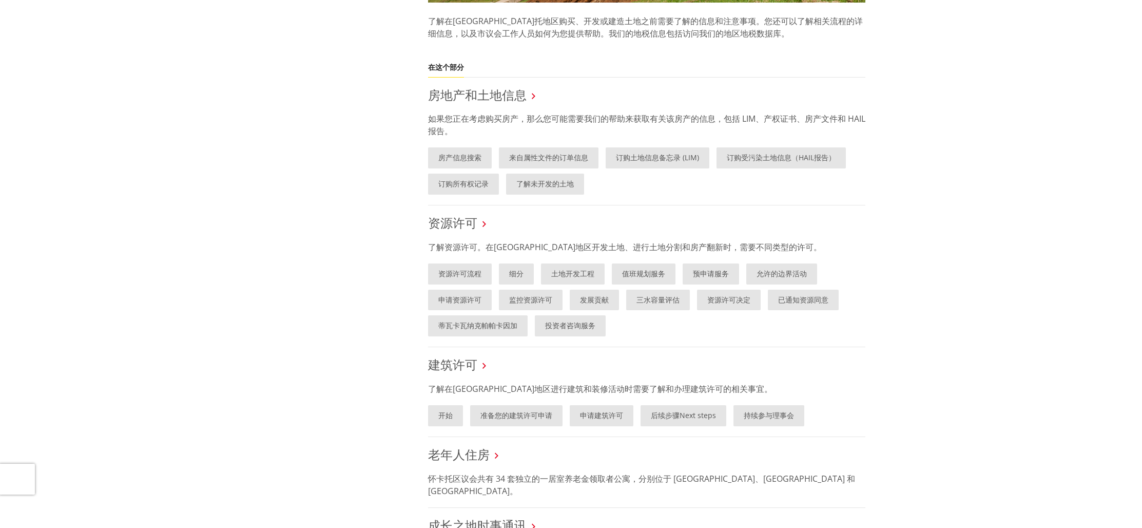
scroll to position [88, 0]
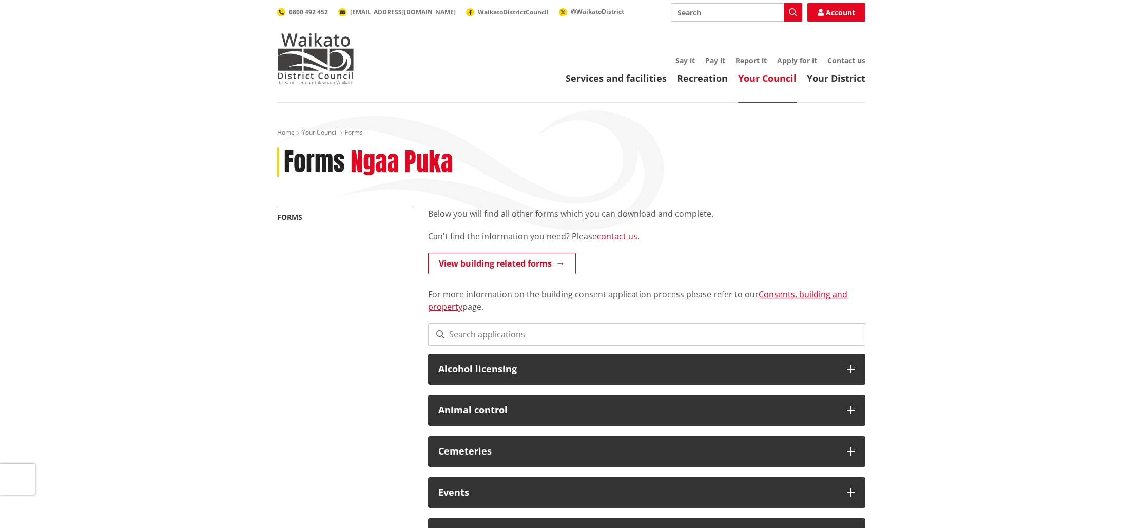
scroll to position [222, 0]
